Goal: Task Accomplishment & Management: Manage account settings

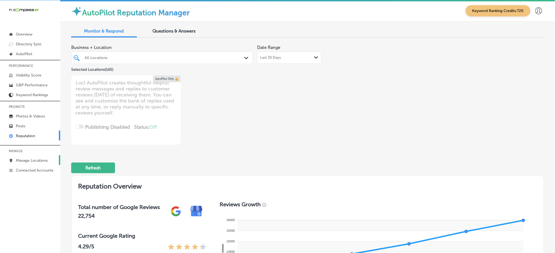
click at [15, 162] on link "Manage Locations" at bounding box center [30, 160] width 60 height 10
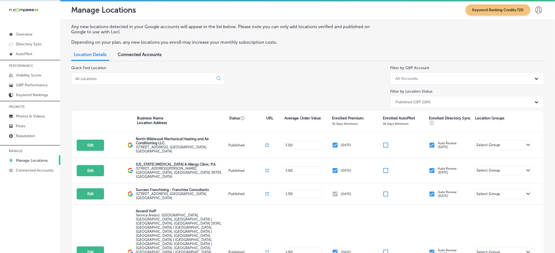
drag, startPoint x: 4, startPoint y: 21, endPoint x: 172, endPoint y: 76, distance: 176.8
click at [172, 76] on input at bounding box center [143, 78] width 137 height 5
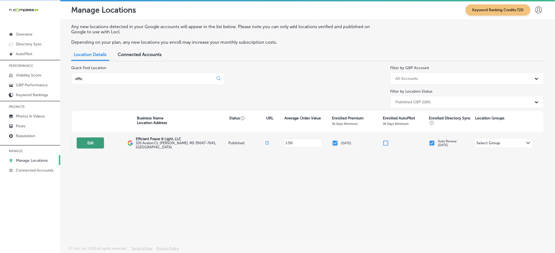
type input "effic"
click at [91, 142] on button "Edit" at bounding box center [90, 143] width 27 height 11
select select "US"
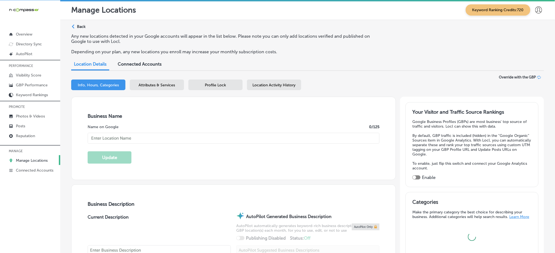
type input "Efficient Power & Light, LLC"
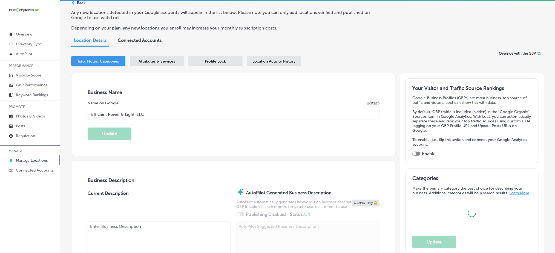
scroll to position [36, 0]
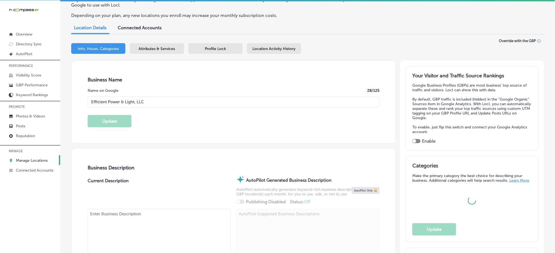
checkbox input "true"
type textarea "Efficient Power & Light, LLC is the preferred choice for commercial electrical …"
type input "105 Avalon Ct"
type input "[PERSON_NAME]"
type input "39047-7641"
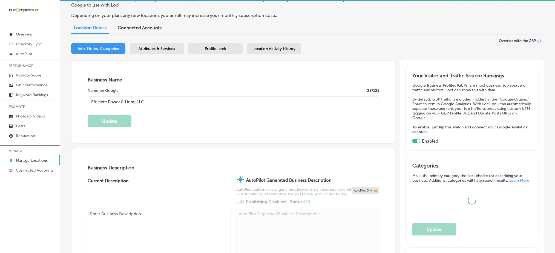
type input "US"
type input "[URL][DOMAIN_NAME]"
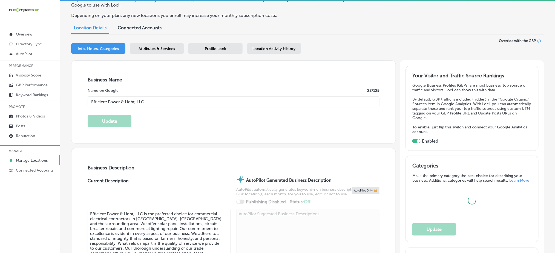
type input "[PHONE_NUMBER]"
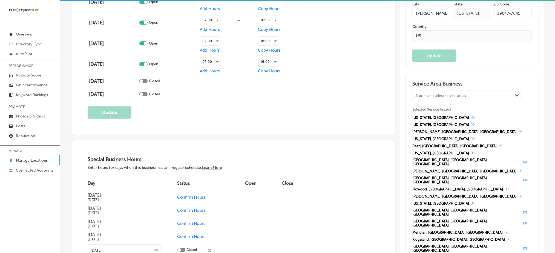
scroll to position [474, 0]
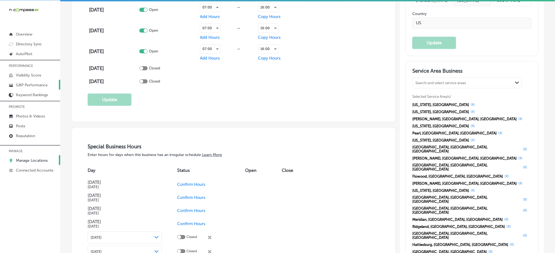
click at [38, 87] on link "GBP Performance" at bounding box center [30, 85] width 60 height 10
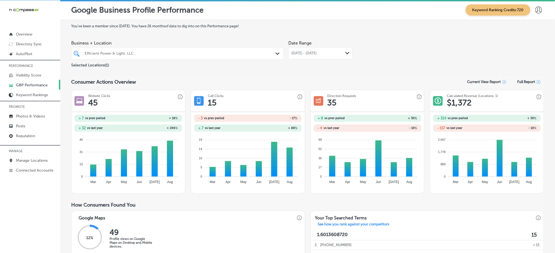
click at [292, 53] on span "[DATE] - [DATE]" at bounding box center [303, 53] width 25 height 4
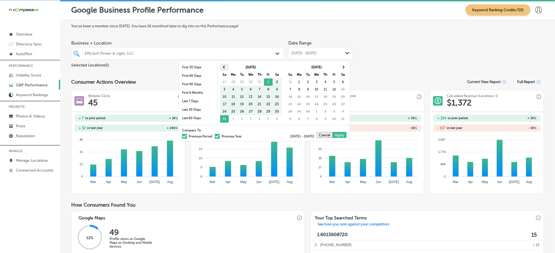
click at [223, 67] on th at bounding box center [224, 67] width 9 height 7
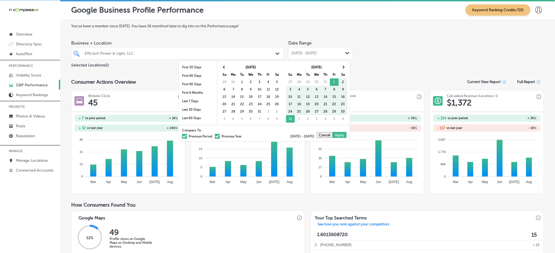
click at [223, 67] on th at bounding box center [224, 67] width 9 height 7
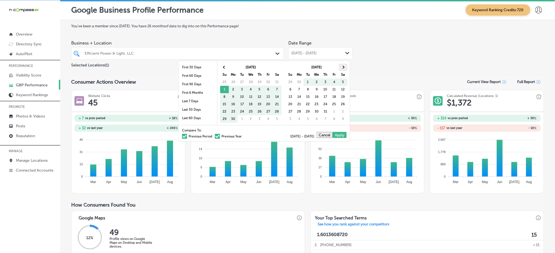
click at [340, 69] on th at bounding box center [342, 67] width 9 height 7
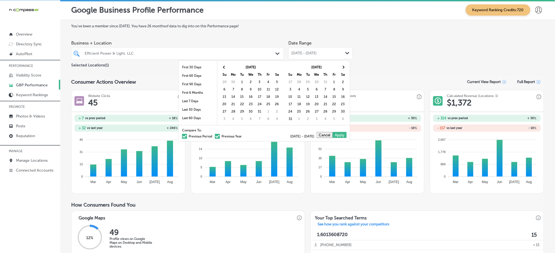
click at [340, 69] on th at bounding box center [342, 67] width 9 height 7
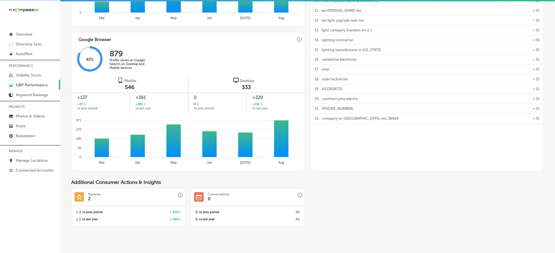
scroll to position [328, 0]
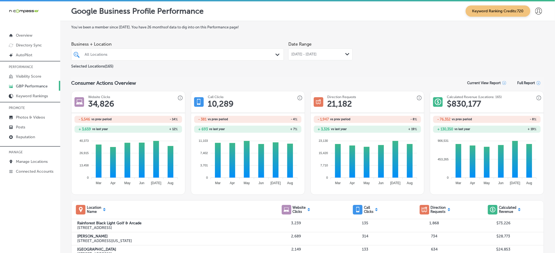
click at [114, 51] on div at bounding box center [168, 54] width 168 height 7
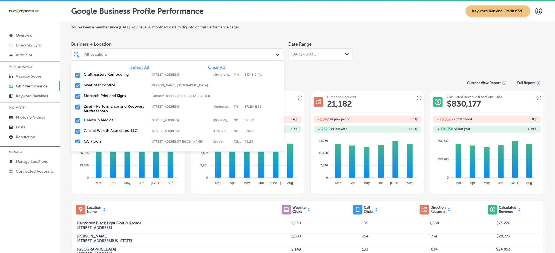
click at [214, 68] on span "Clear All" at bounding box center [216, 67] width 17 height 5
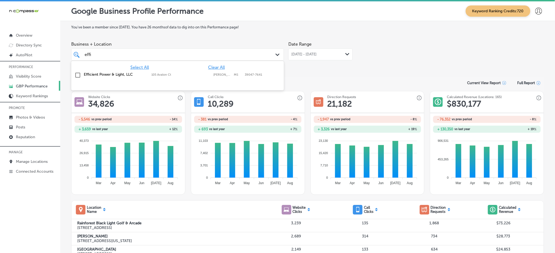
click at [215, 73] on label "[PERSON_NAME]" at bounding box center [222, 75] width 18 height 4
type input "effi"
click at [309, 53] on span "[DATE] - [DATE]" at bounding box center [303, 54] width 25 height 4
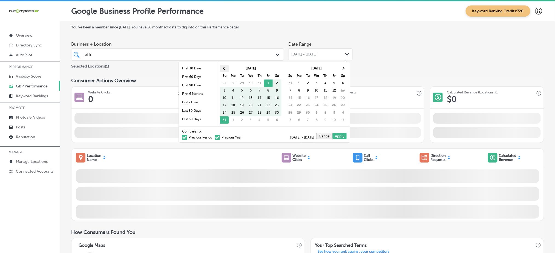
click at [224, 68] on span at bounding box center [224, 68] width 3 height 3
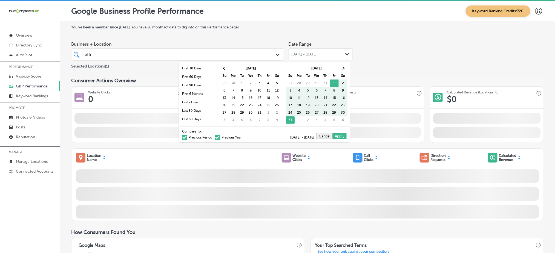
click at [224, 68] on span at bounding box center [224, 68] width 3 height 3
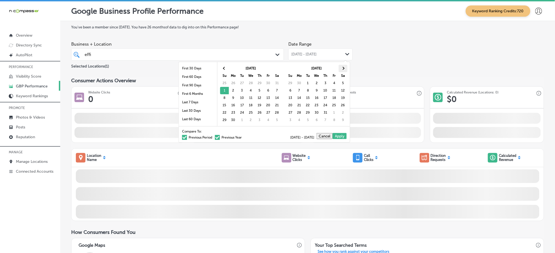
click at [342, 70] on th at bounding box center [342, 68] width 9 height 7
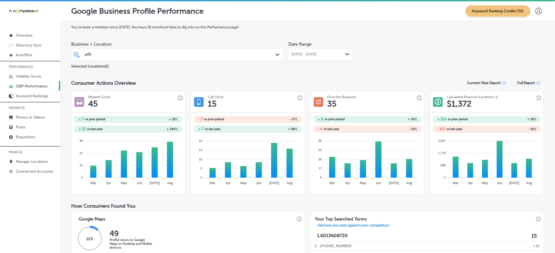
click at [389, 46] on div "Business + Location effi effi Path Created with Sketch. Selected Locations ( 1 …" at bounding box center [307, 54] width 472 height 31
click at [316, 55] on span "[DATE] - [DATE]" at bounding box center [303, 54] width 25 height 4
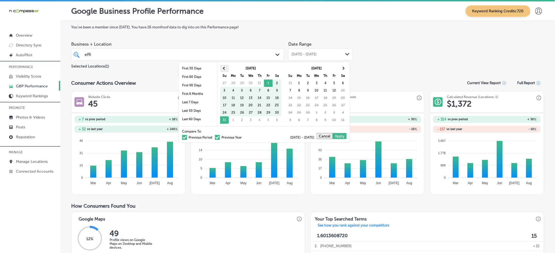
click at [227, 67] on th at bounding box center [224, 68] width 9 height 7
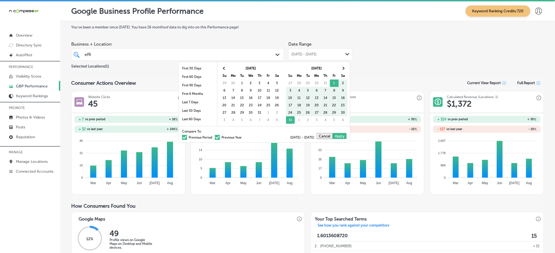
click at [227, 67] on th at bounding box center [224, 68] width 9 height 7
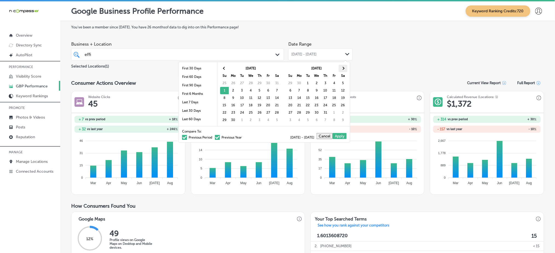
click at [344, 68] on th at bounding box center [342, 68] width 9 height 7
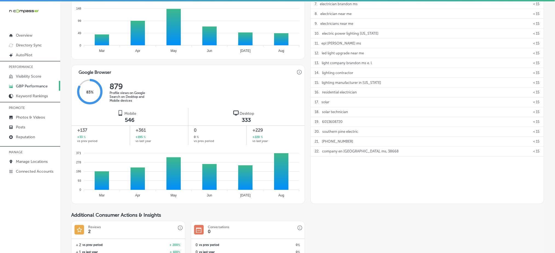
scroll to position [328, 0]
